Goal: Information Seeking & Learning: Learn about a topic

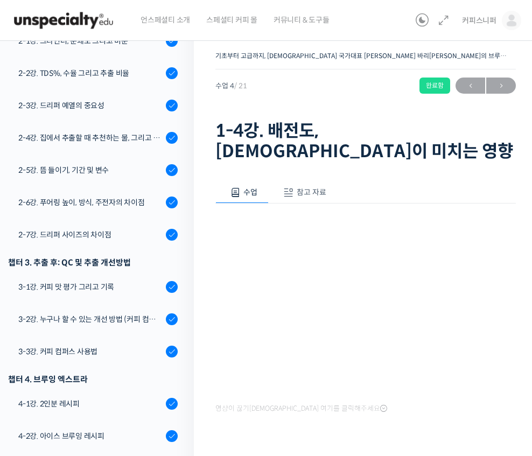
scroll to position [440, 0]
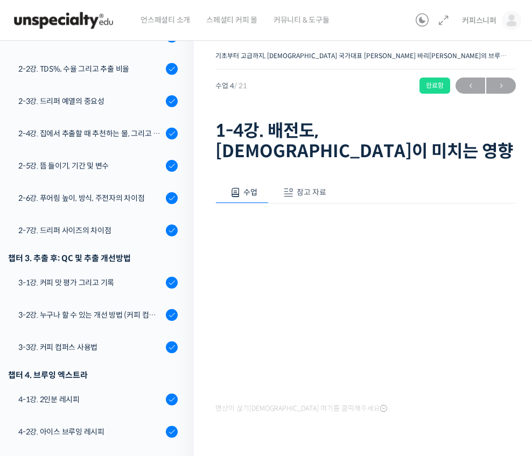
click at [139, 277] on div "3-1강. 커피 맛 평가 그리고 기록" at bounding box center [90, 283] width 144 height 12
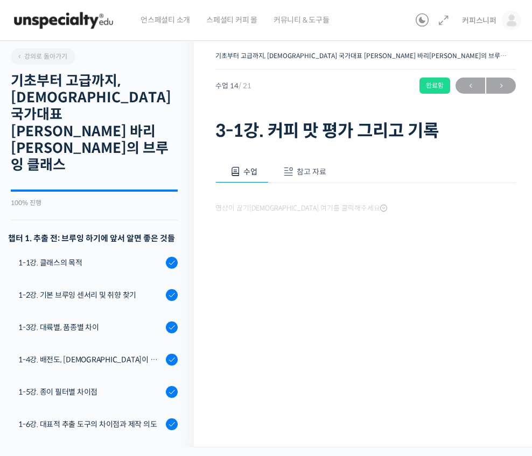
scroll to position [478, 0]
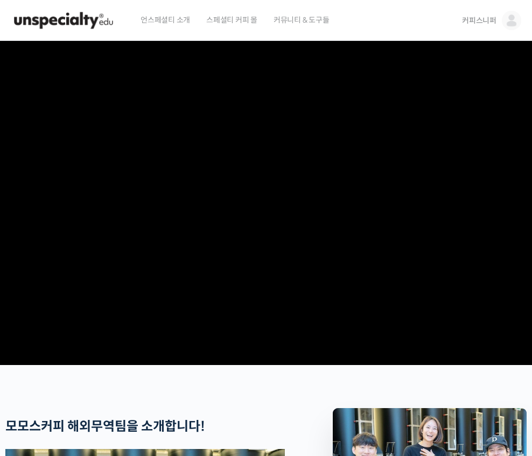
click at [69, 22] on img at bounding box center [64, 20] width 106 height 32
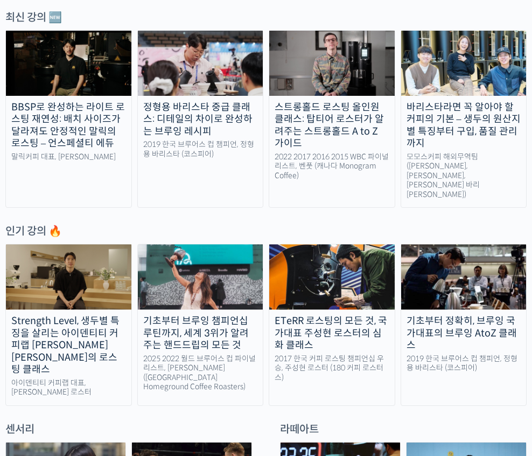
scroll to position [330, 0]
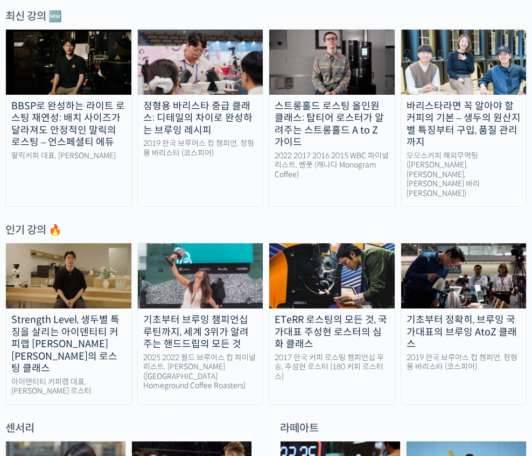
click at [82, 319] on div "Strength Level, 생두별 특징을 살리는 아이덴티티 커피랩 [PERSON_NAME] [PERSON_NAME]의 로스팅 클래스" at bounding box center [68, 344] width 125 height 61
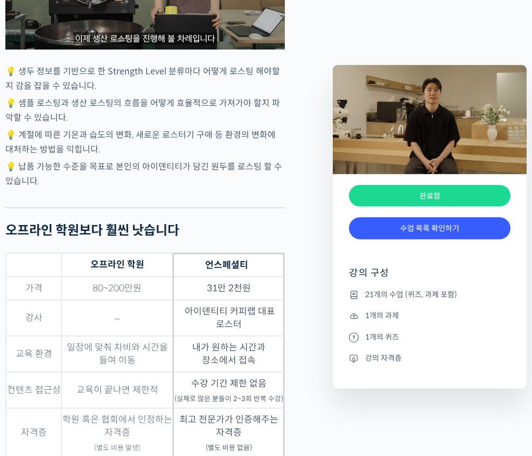
scroll to position [2938, 0]
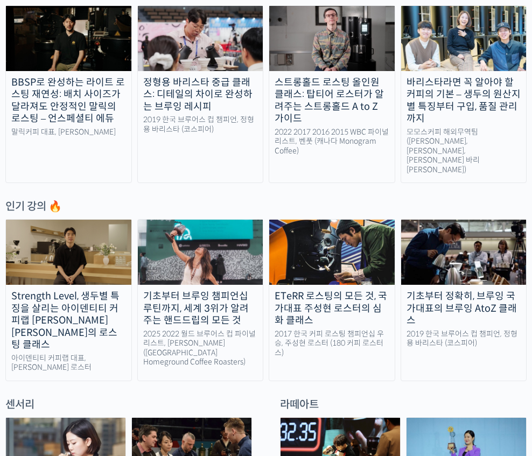
scroll to position [352, 0]
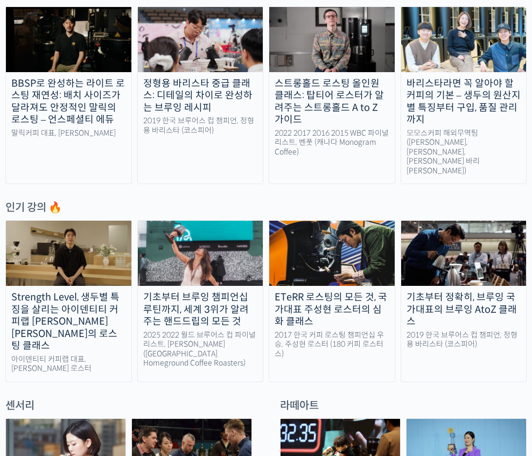
click at [437, 331] on div "2019 한국 브루어스 컵 챔피언, 정형용 바리스타 (코스피어)" at bounding box center [463, 340] width 125 height 19
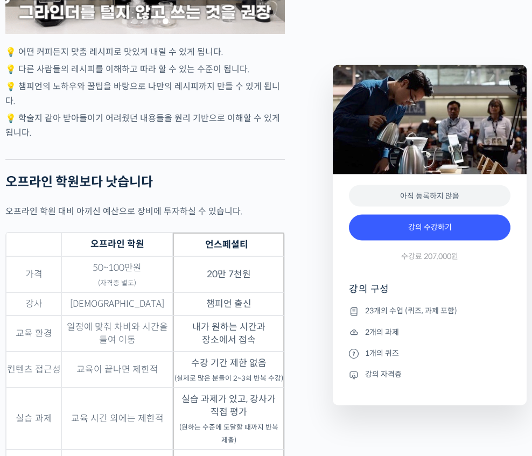
scroll to position [3022, 0]
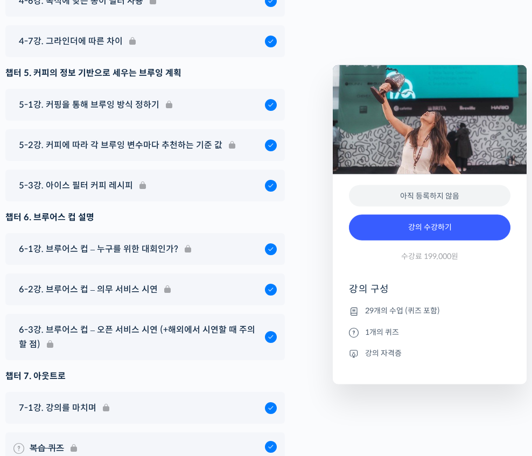
scroll to position [6211, 0]
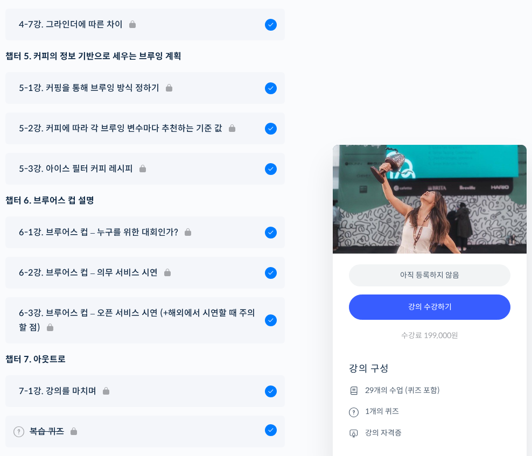
click at [207, 416] on div "복습 퀴즈" at bounding box center [144, 432] width 279 height 32
click at [201, 416] on div "복습 퀴즈" at bounding box center [144, 432] width 279 height 32
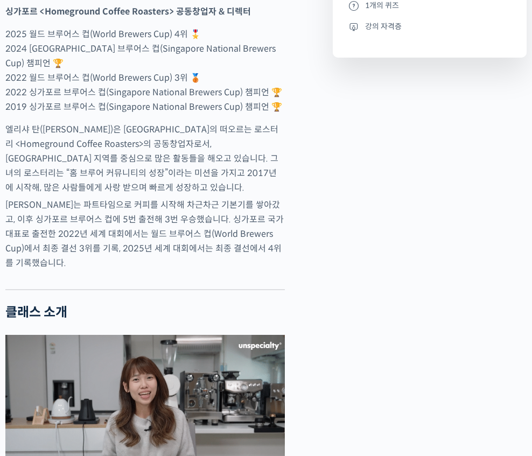
scroll to position [0, 0]
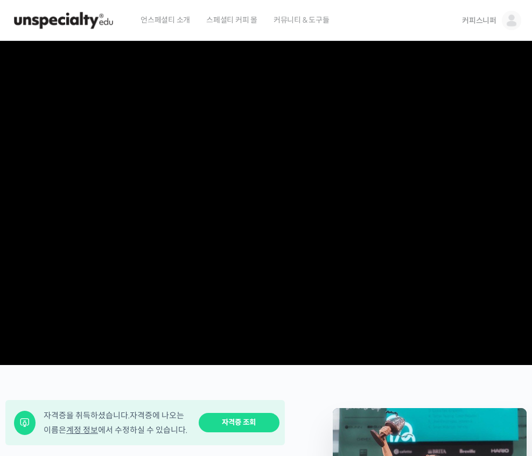
click at [100, 13] on img at bounding box center [64, 20] width 106 height 32
